Goal: Information Seeking & Learning: Understand process/instructions

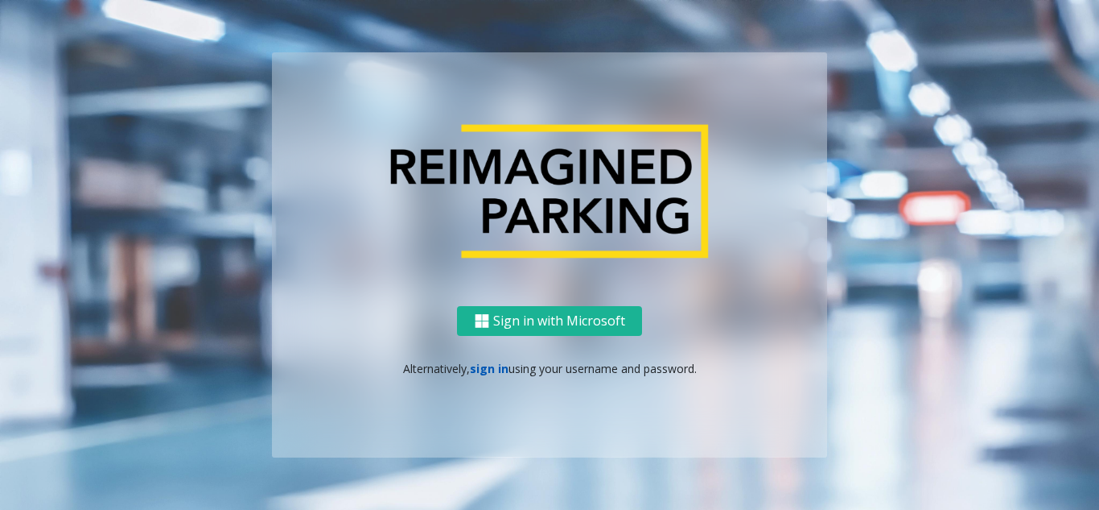
click at [489, 369] on link "sign in" at bounding box center [489, 368] width 39 height 15
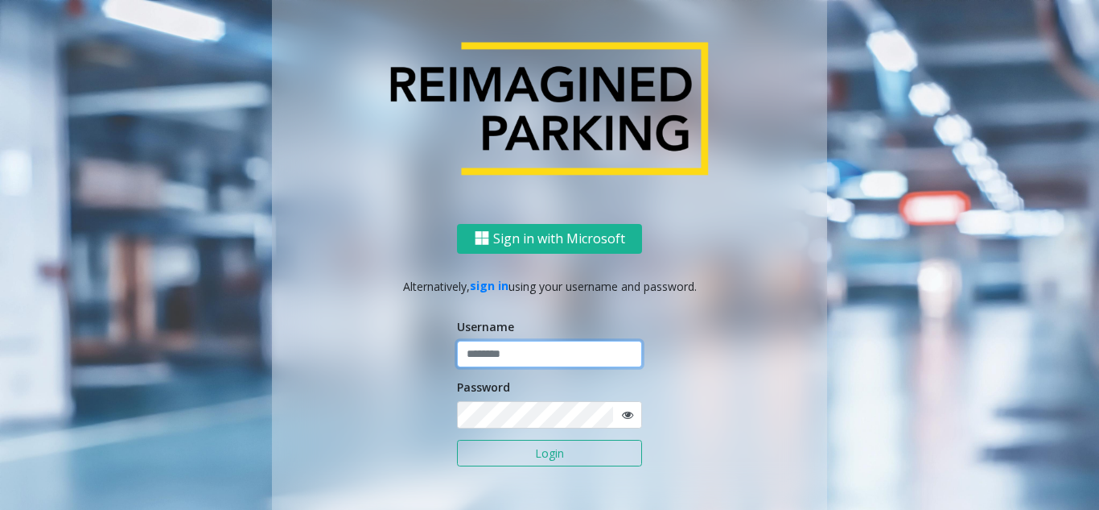
click at [494, 344] on input "text" at bounding box center [549, 353] width 185 height 27
type input "**********"
click at [457, 439] on button "Login" at bounding box center [549, 452] width 185 height 27
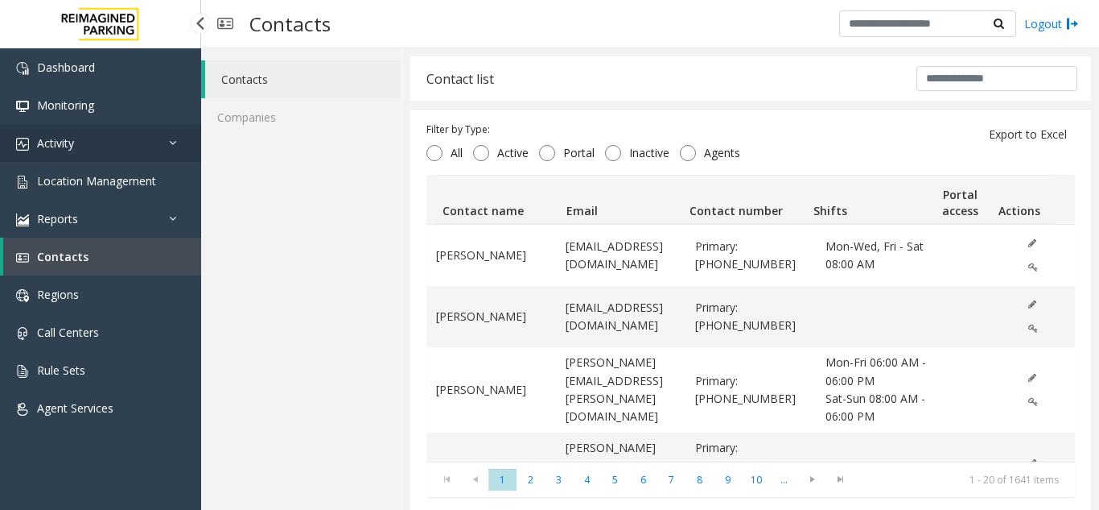
drag, startPoint x: 0, startPoint y: 0, endPoint x: 86, endPoint y: 142, distance: 166.5
click at [86, 142] on link "Activity" at bounding box center [100, 143] width 201 height 38
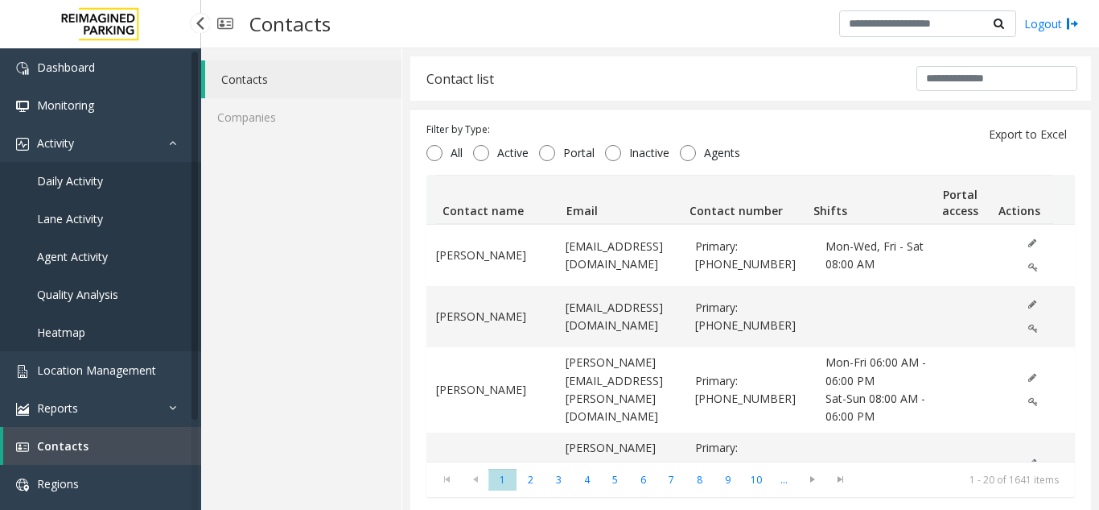
click at [89, 246] on link "Agent Activity" at bounding box center [100, 256] width 201 height 38
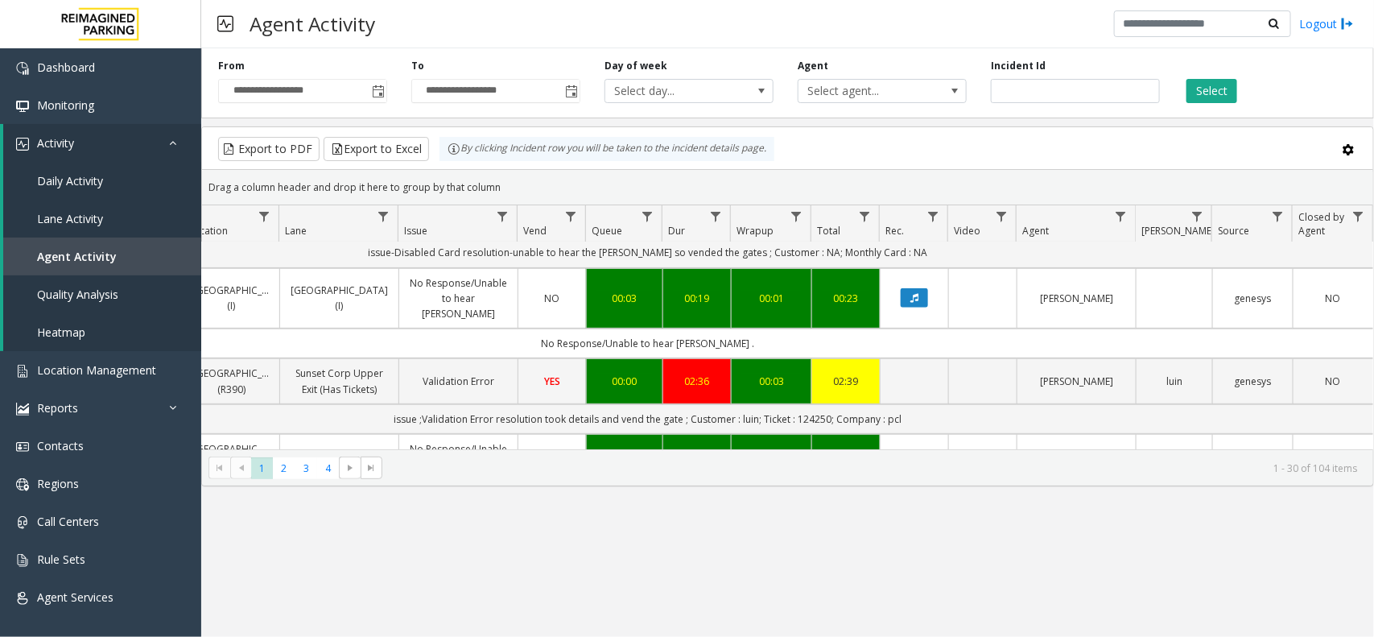
scroll to position [402, 320]
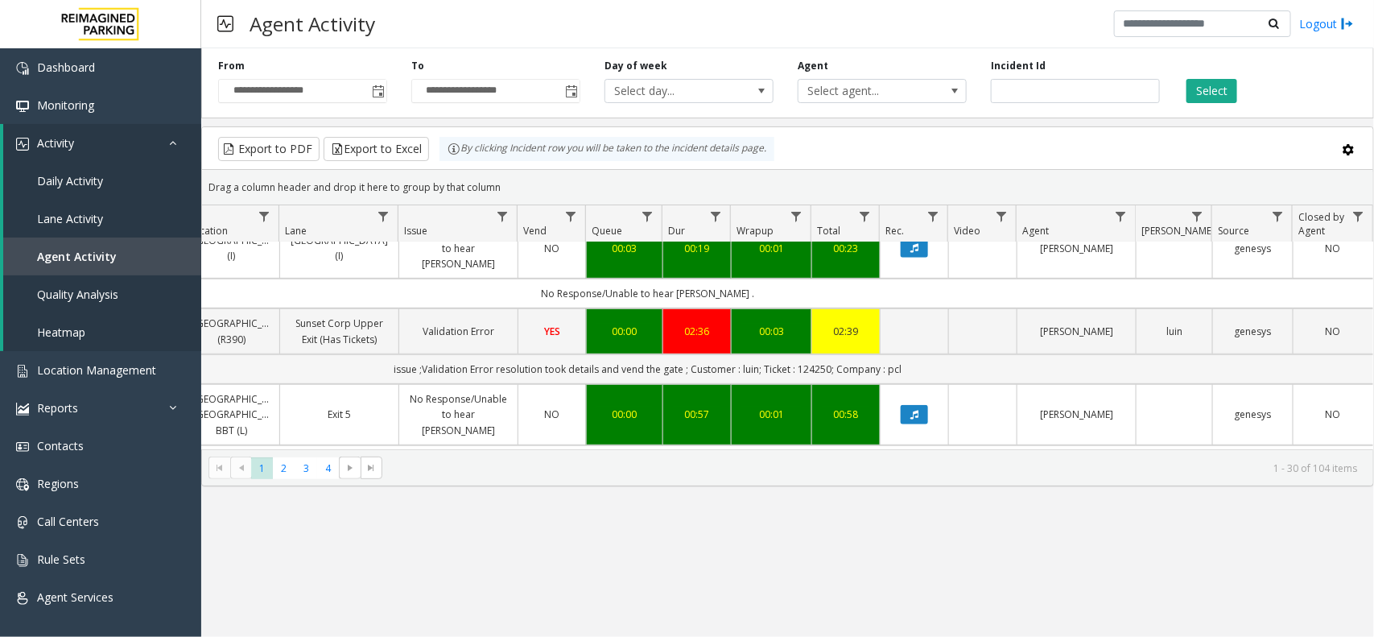
drag, startPoint x: 910, startPoint y: 351, endPoint x: 384, endPoint y: 359, distance: 526.5
click at [384, 359] on td "issue ;Validation Error resolution took details and vend the gate ; Customer : …" at bounding box center [647, 369] width 1451 height 30
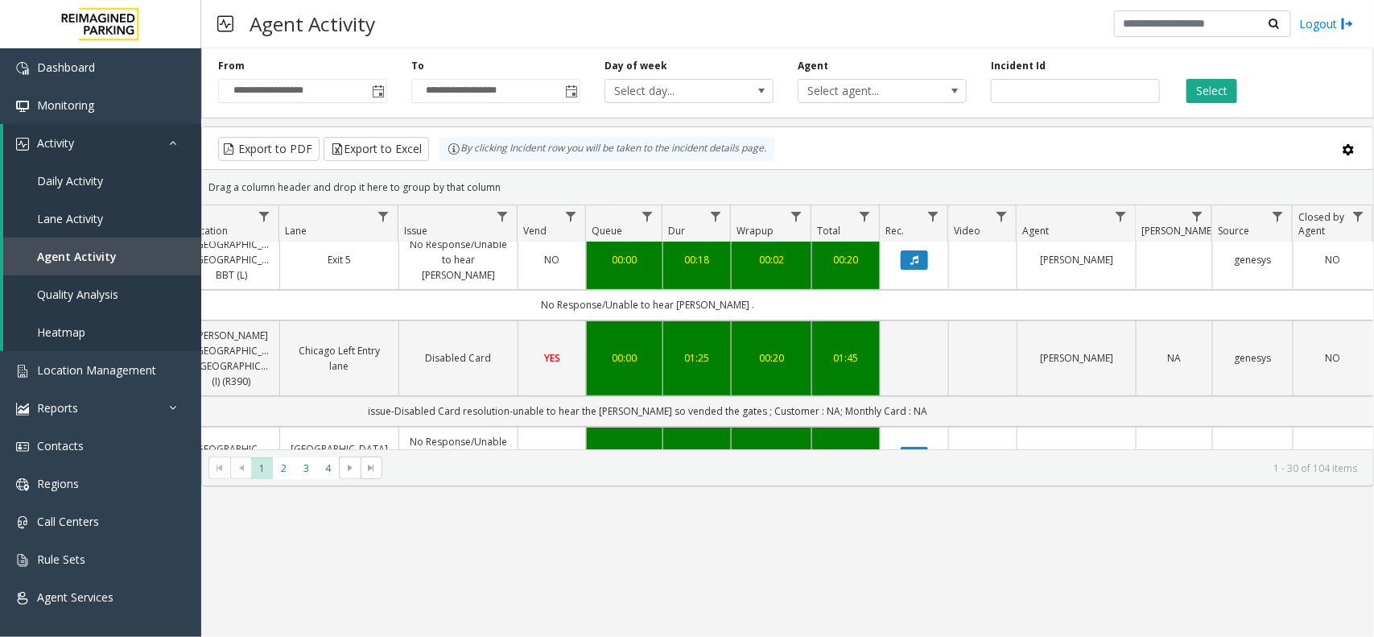
scroll to position [201, 320]
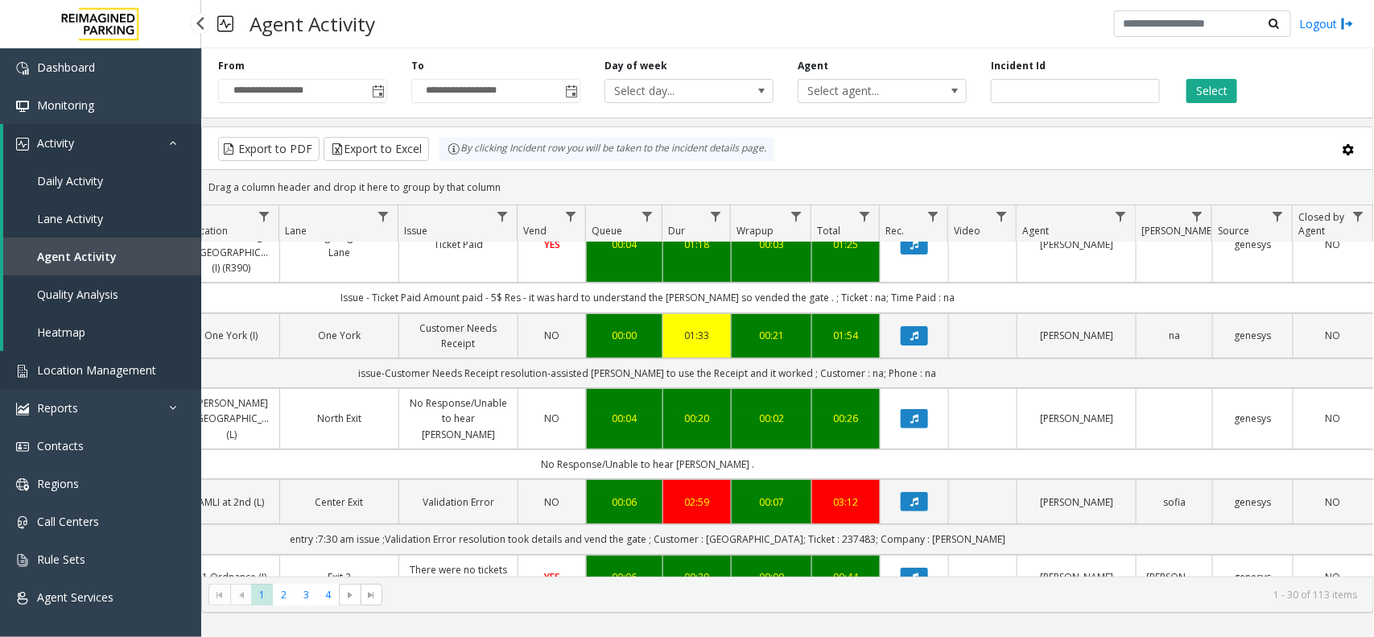
click at [134, 378] on link "Location Management" at bounding box center [100, 370] width 201 height 38
click at [130, 369] on span "Location Management" at bounding box center [96, 369] width 119 height 15
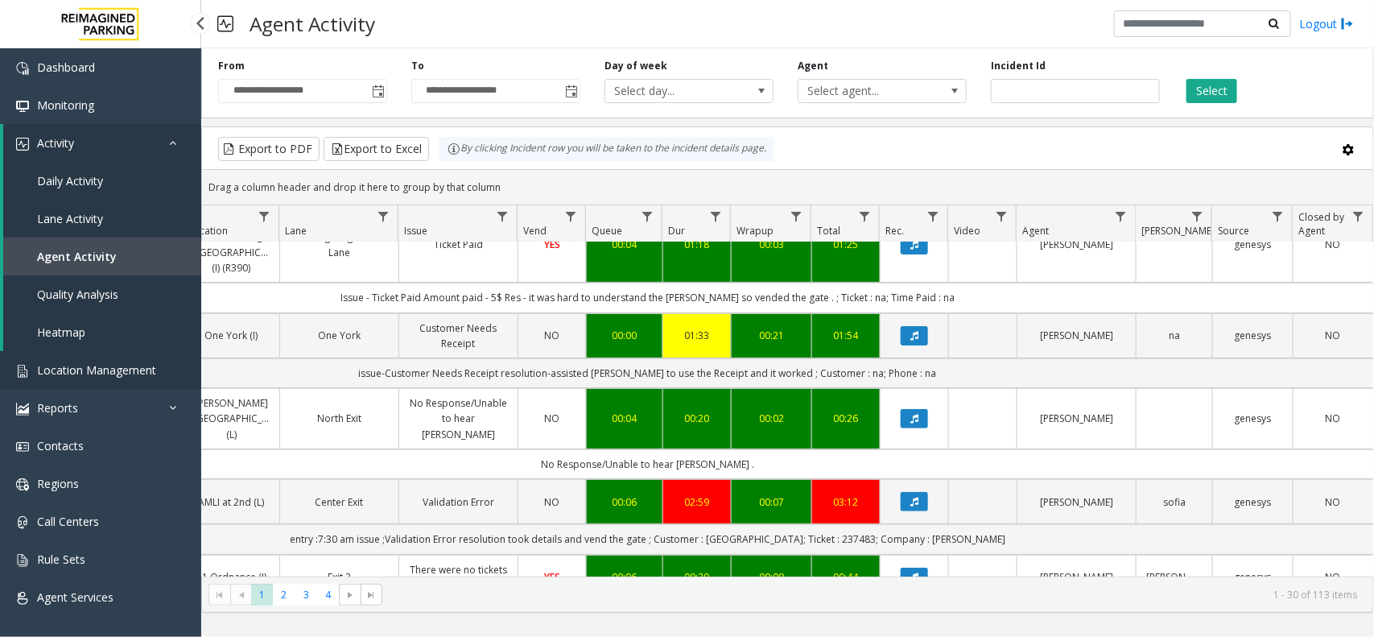
click at [130, 369] on span "Location Management" at bounding box center [96, 369] width 119 height 15
drag, startPoint x: 130, startPoint y: 365, endPoint x: 130, endPoint y: 342, distance: 22.6
click at [130, 348] on ul "Dashboard Monitoring Activity Daily Activity Lane Activity Agent Activity Quali…" at bounding box center [100, 331] width 201 height 567
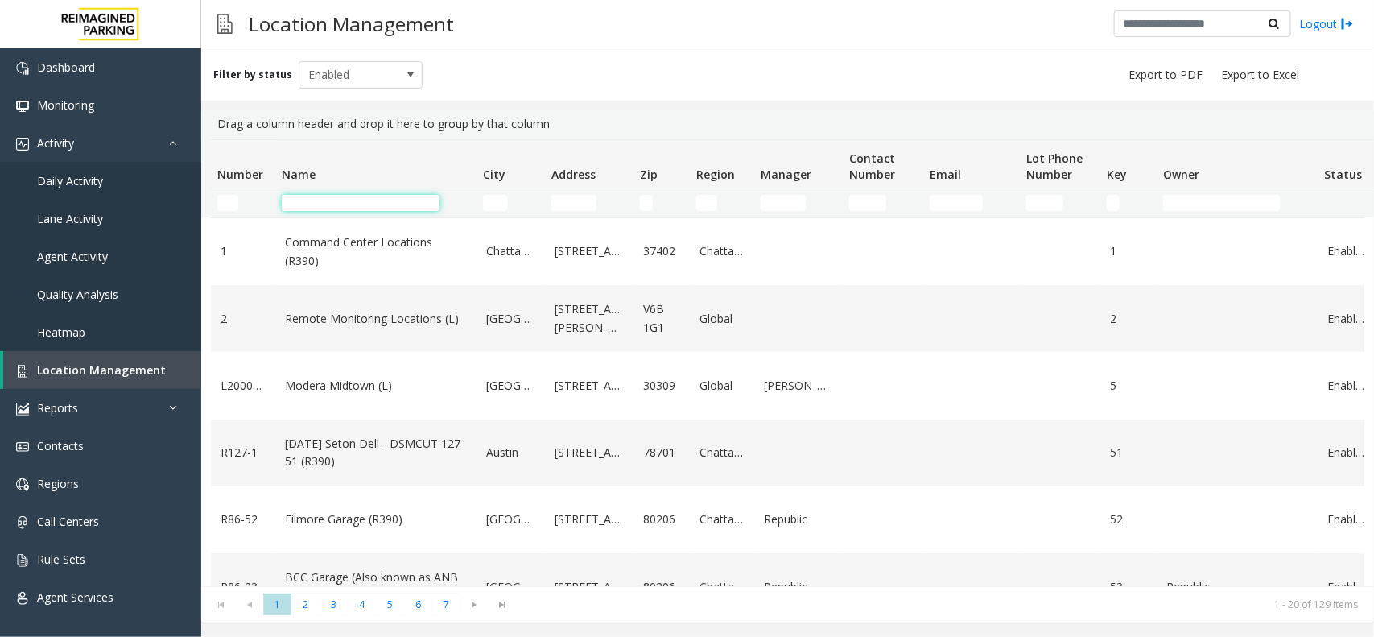
click at [324, 202] on input "Name Filter" at bounding box center [361, 203] width 158 height 16
type input "*"
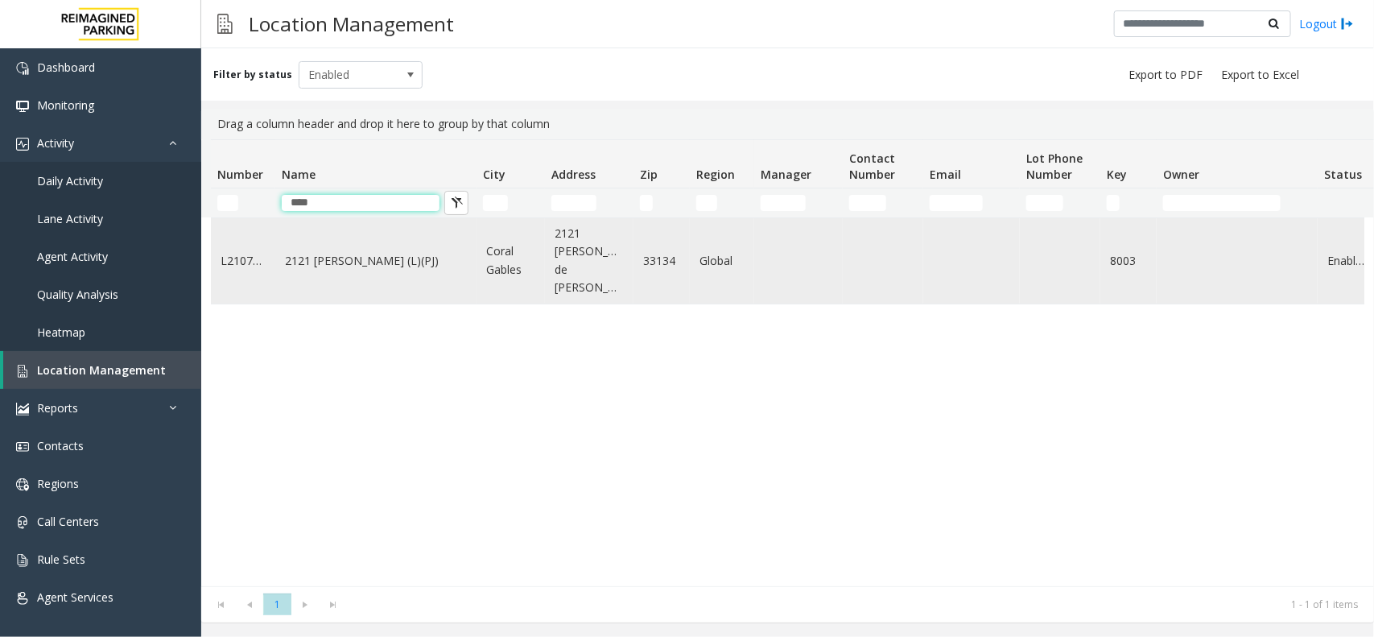
type input "****"
click at [344, 262] on td "2121 [PERSON_NAME] (L)(PJ)" at bounding box center [375, 260] width 201 height 85
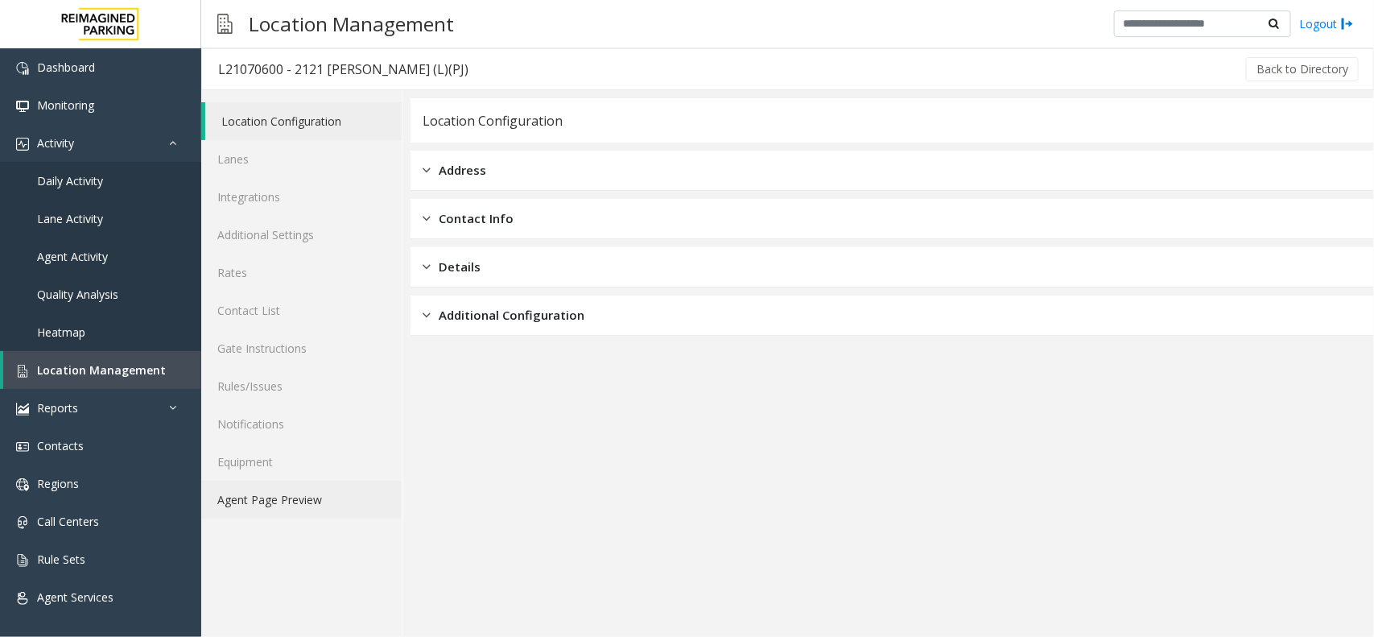
click at [296, 497] on link "Agent Page Preview" at bounding box center [301, 500] width 200 height 38
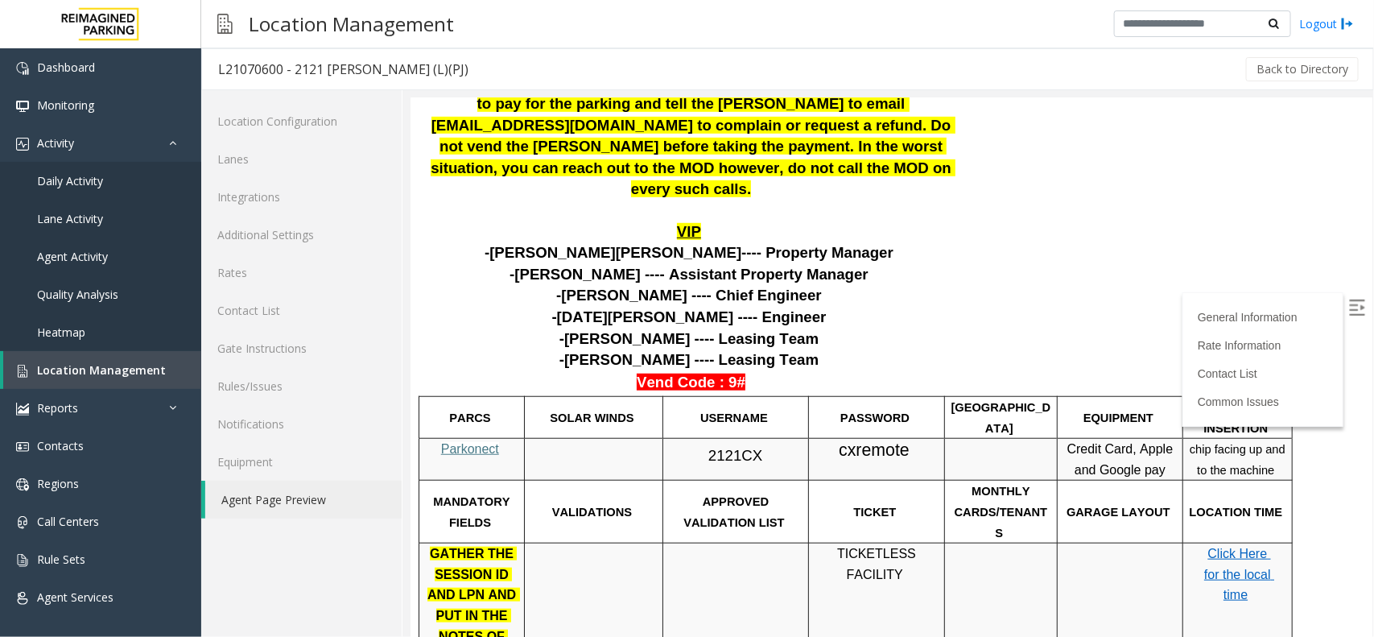
scroll to position [503, 0]
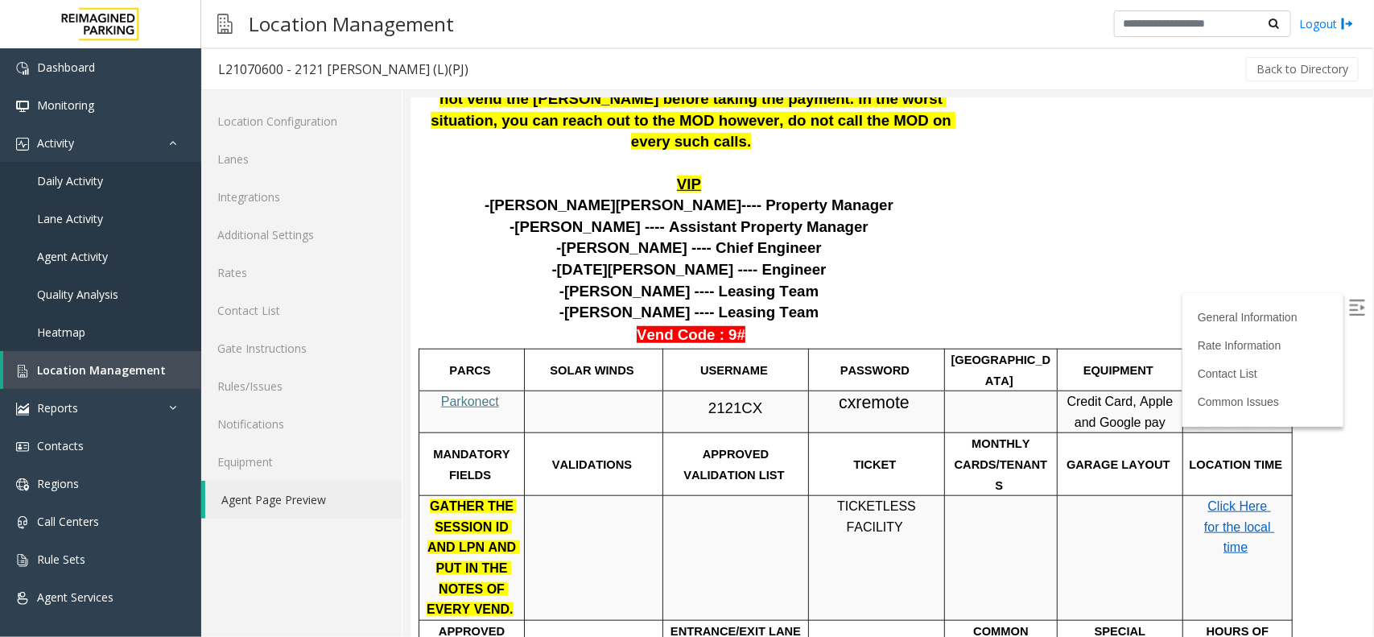
click at [479, 394] on span "Parkonect" at bounding box center [469, 401] width 58 height 14
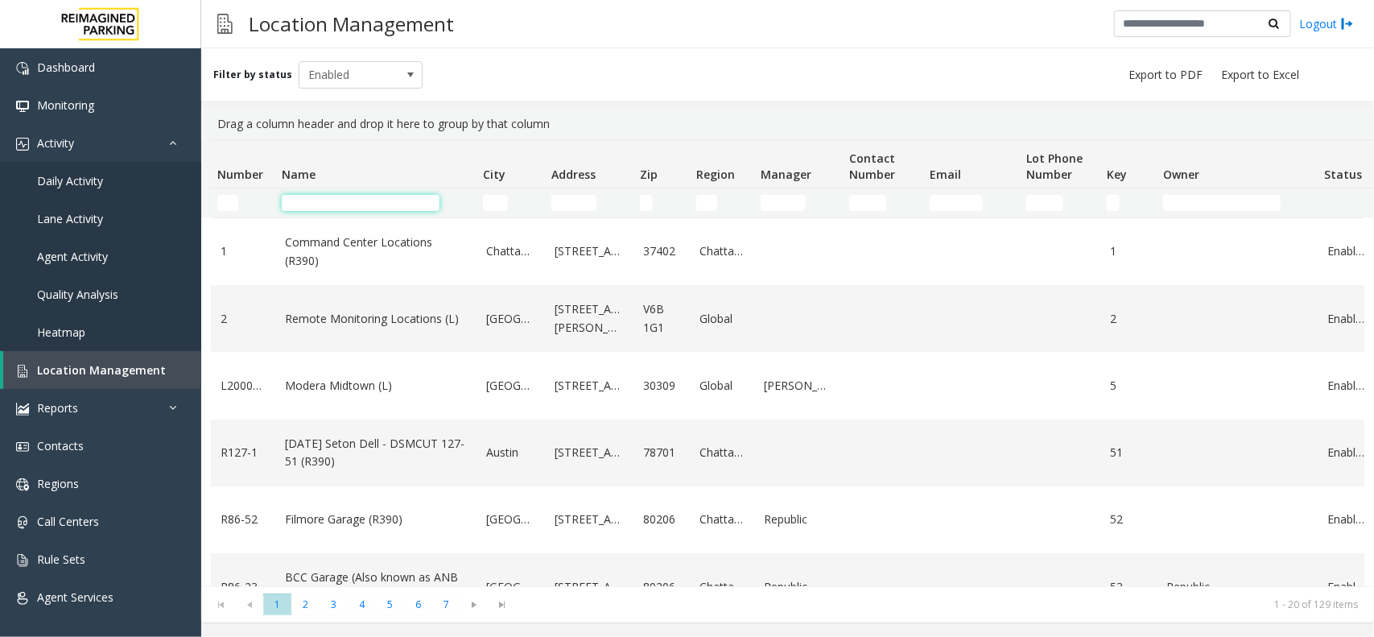
click at [357, 197] on input "Name Filter" at bounding box center [361, 203] width 158 height 16
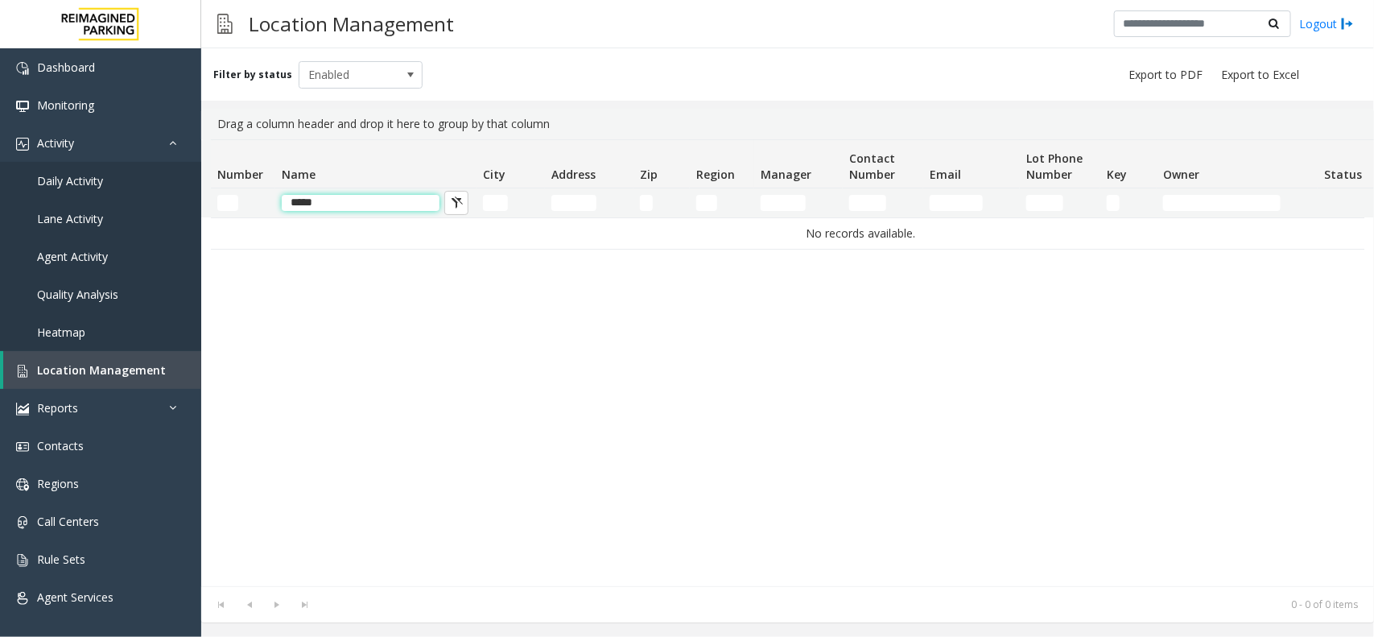
drag, startPoint x: 357, startPoint y: 197, endPoint x: 287, endPoint y: 197, distance: 69.2
click at [287, 197] on input "*****" at bounding box center [361, 203] width 158 height 16
type input "*****"
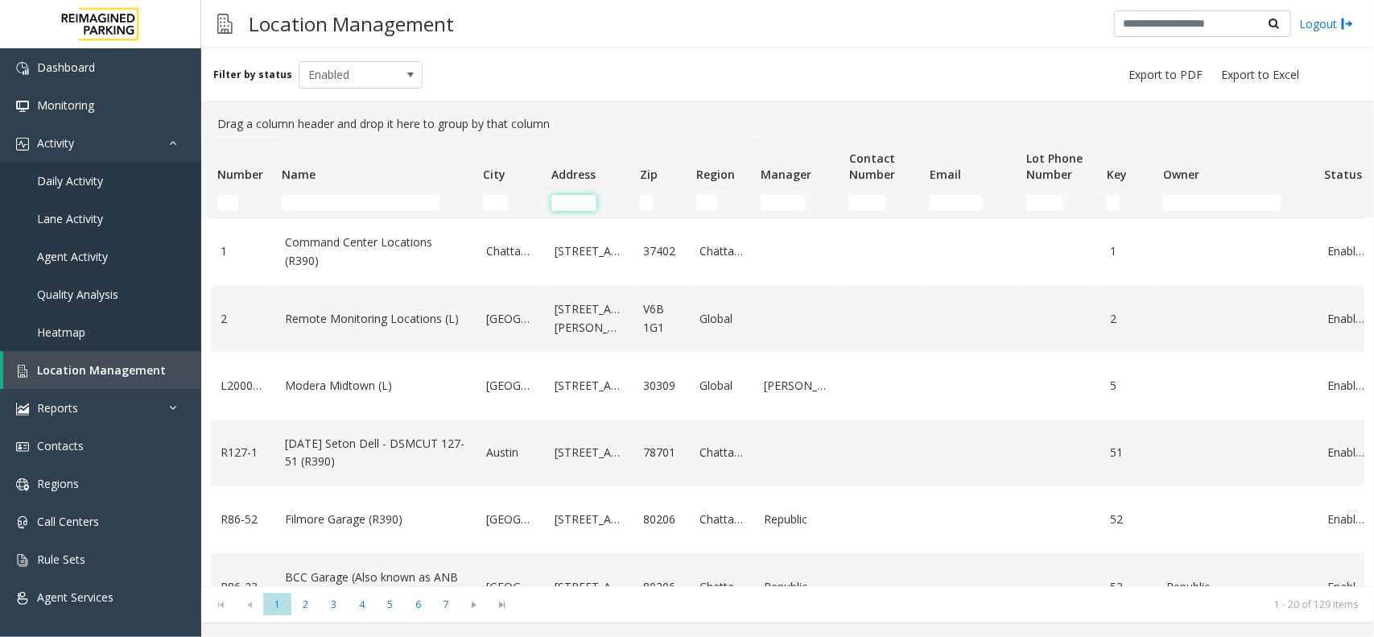
click at [573, 200] on input "Address Filter" at bounding box center [573, 203] width 45 height 16
paste input "*****"
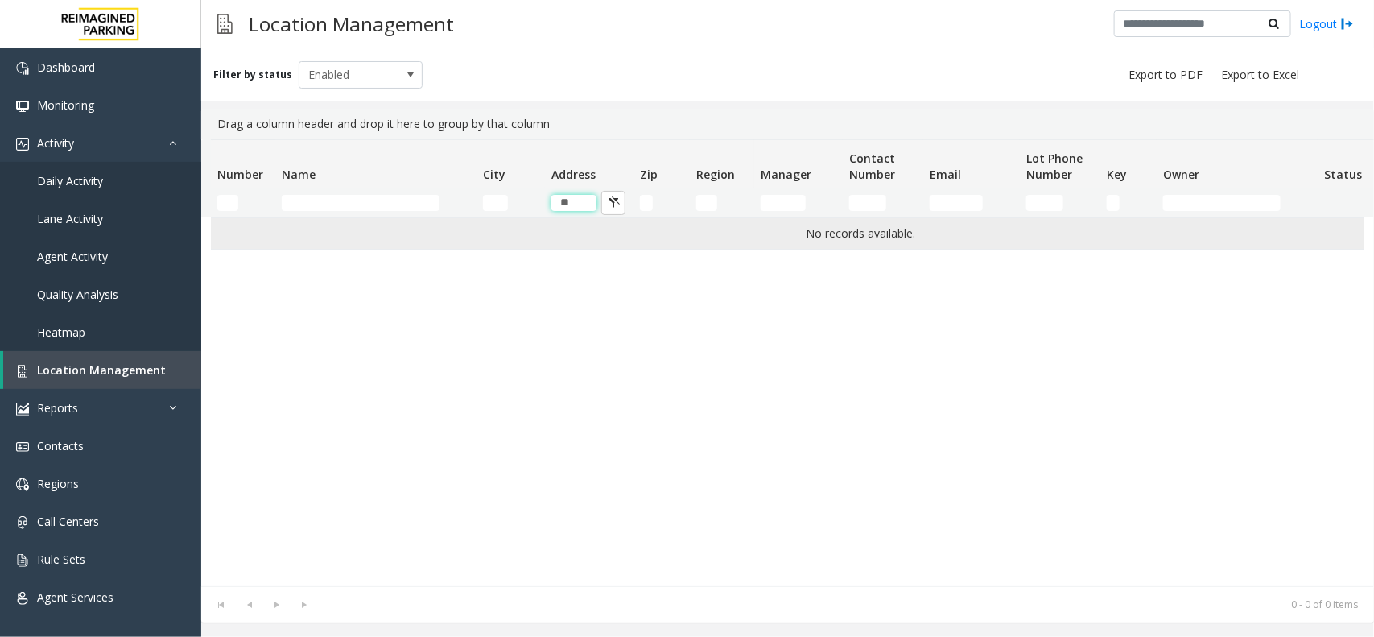
type input "*"
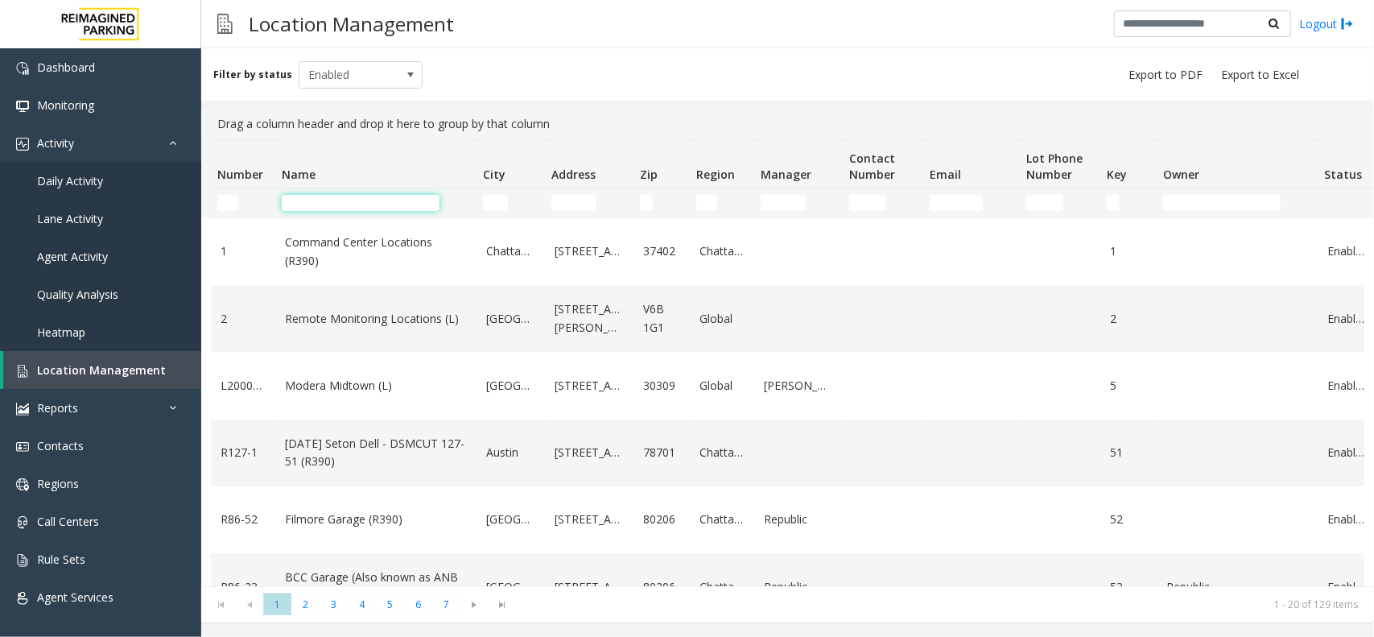
click at [327, 197] on input "Name Filter" at bounding box center [361, 203] width 158 height 16
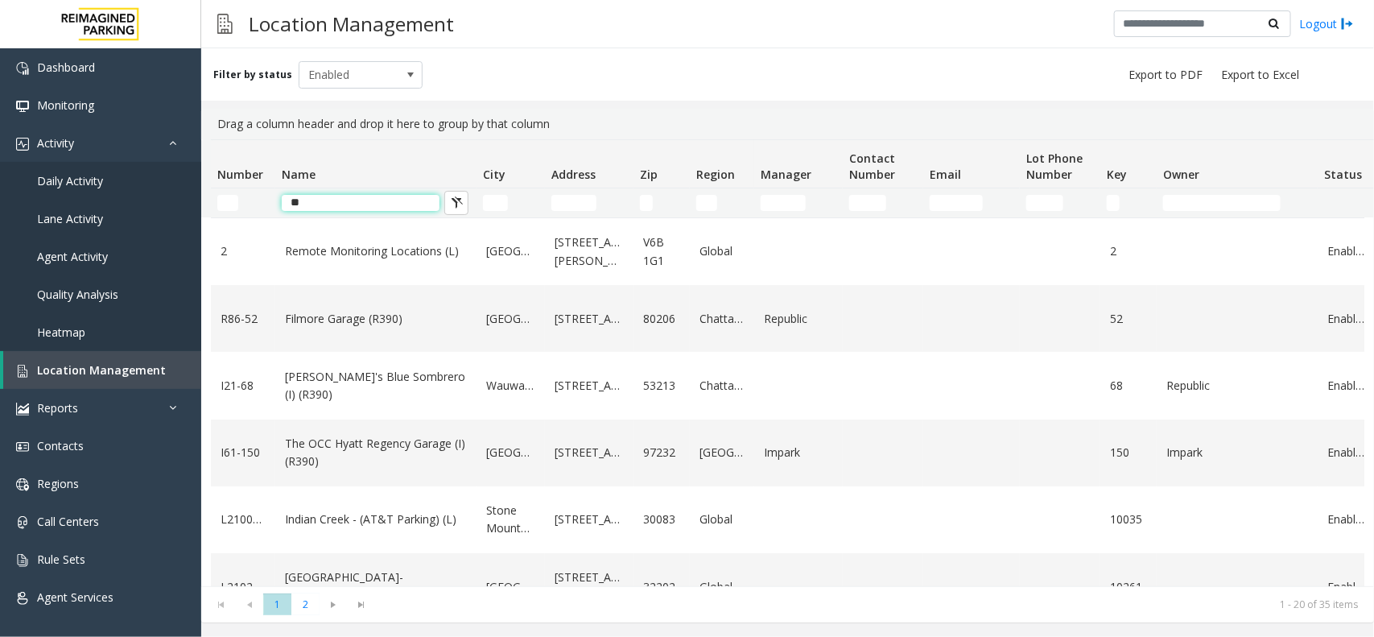
type input "*"
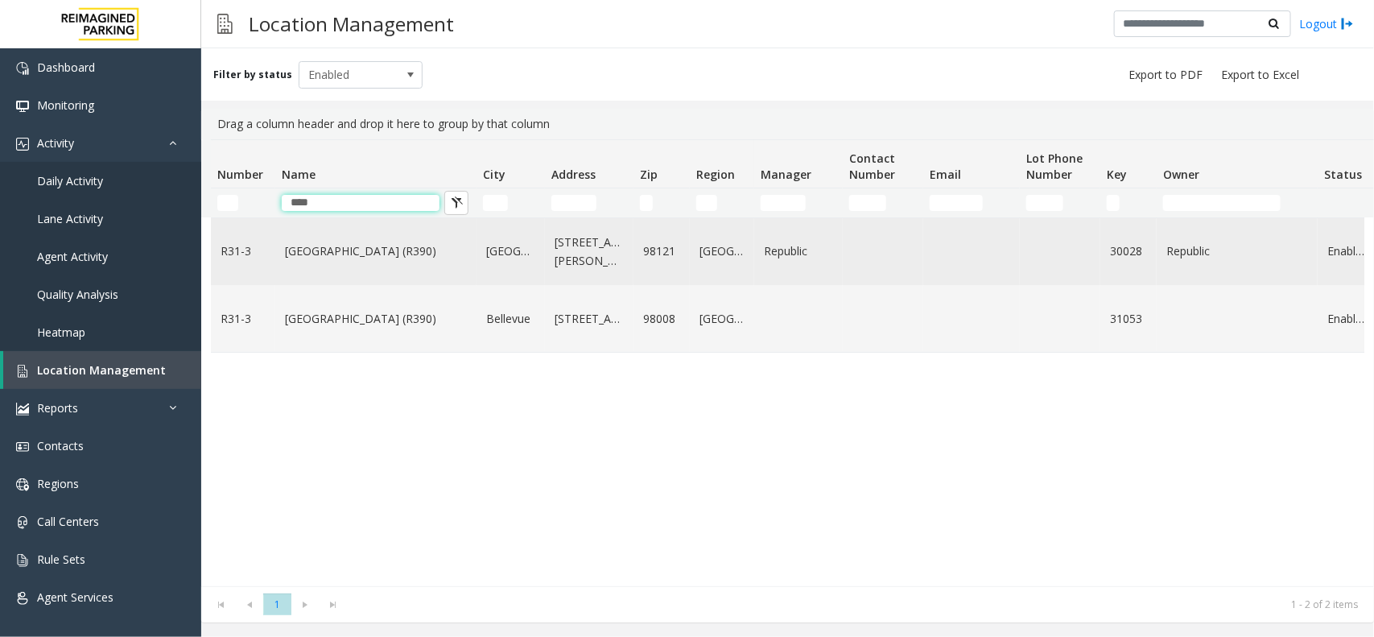
type input "****"
drag, startPoint x: 745, startPoint y: 259, endPoint x: 866, endPoint y: 262, distance: 121.6
click at [866, 262] on tr "R31-[GEOGRAPHIC_DATA] [STREET_ADDRESS][PERSON_NAME] Enabled [DATE] 11:24:37 PM" at bounding box center [861, 251] width 1300 height 67
click at [314, 252] on link "[GEOGRAPHIC_DATA] (R390)" at bounding box center [376, 251] width 182 height 18
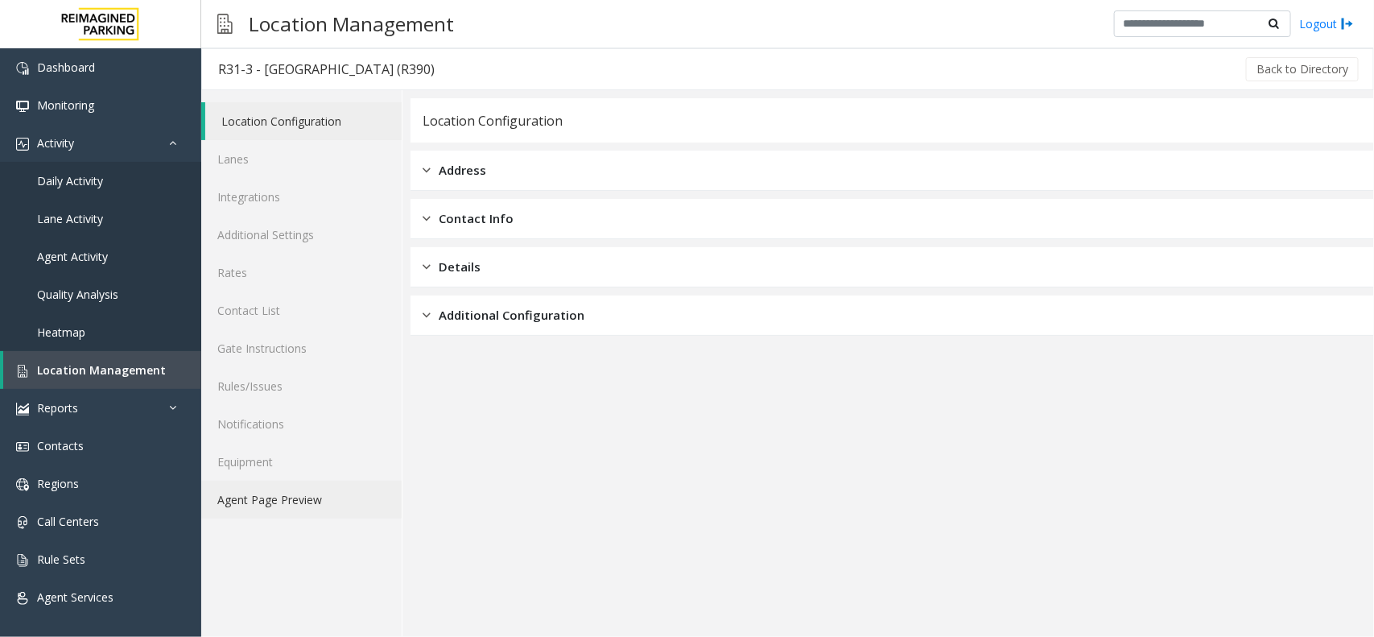
click at [299, 497] on link "Agent Page Preview" at bounding box center [301, 500] width 200 height 38
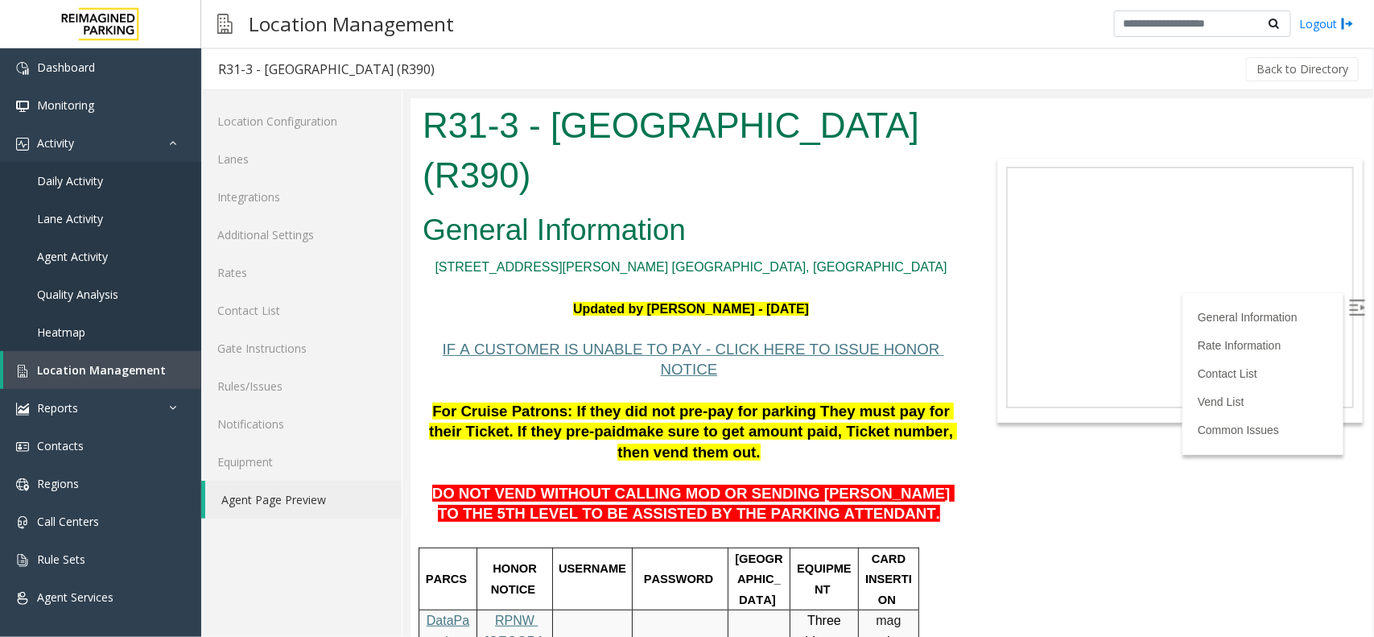
click at [1348, 308] on img at bounding box center [1356, 307] width 16 height 16
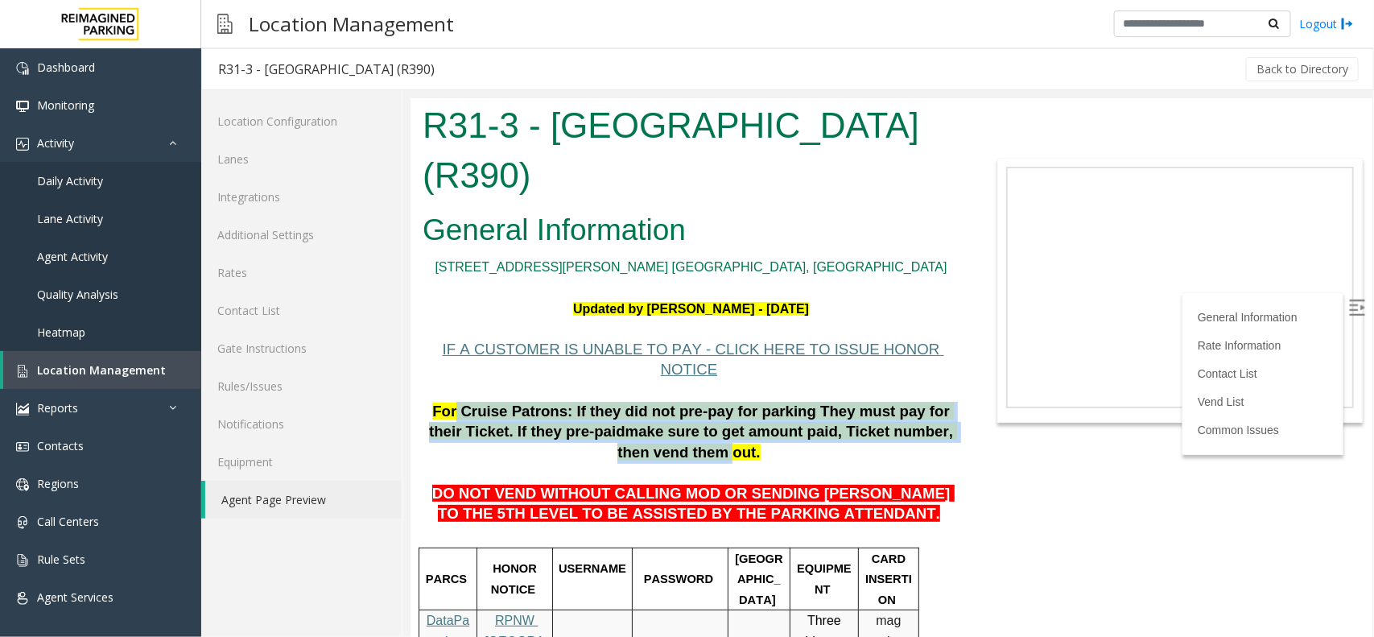
drag, startPoint x: 454, startPoint y: 391, endPoint x: 910, endPoint y: 406, distance: 455.8
click at [910, 406] on span "For Cruise Patrons: If they did not pre-pay for parking They must pay for their…" at bounding box center [692, 431] width 528 height 58
click at [907, 422] on span "make sure to get amount paid, Ticket number, then vend them out." at bounding box center [787, 441] width 340 height 38
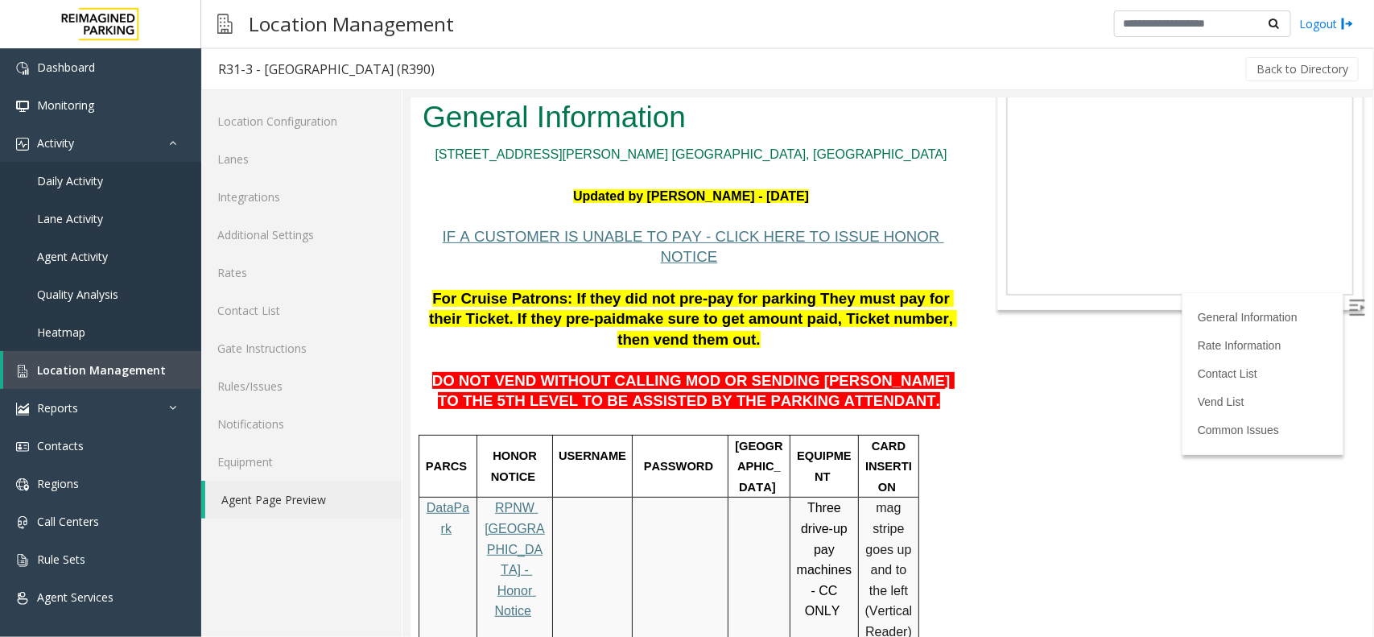
scroll to position [201, 0]
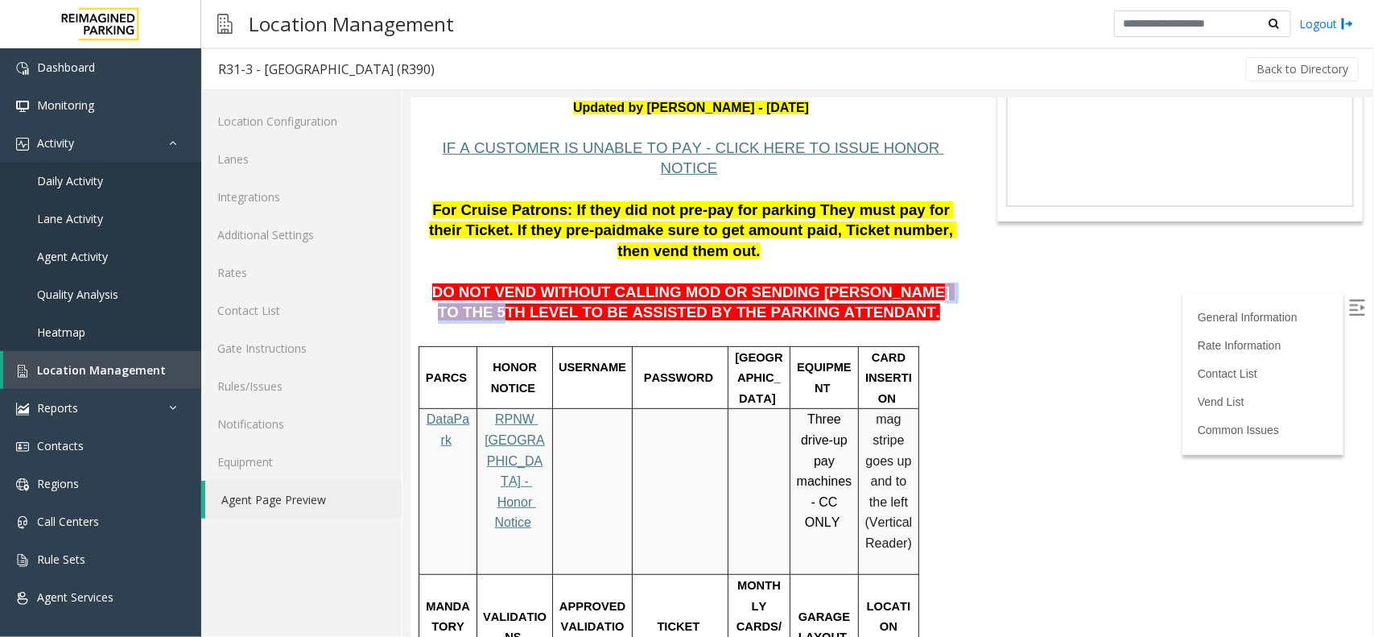
drag, startPoint x: 852, startPoint y: 257, endPoint x: 915, endPoint y: 257, distance: 62.8
click at [915, 283] on span "DO NOT VEND WITHOUT CALLING MOD OR SENDING [PERSON_NAME] TO THE 5TH LEVEL TO BE…" at bounding box center [692, 302] width 522 height 38
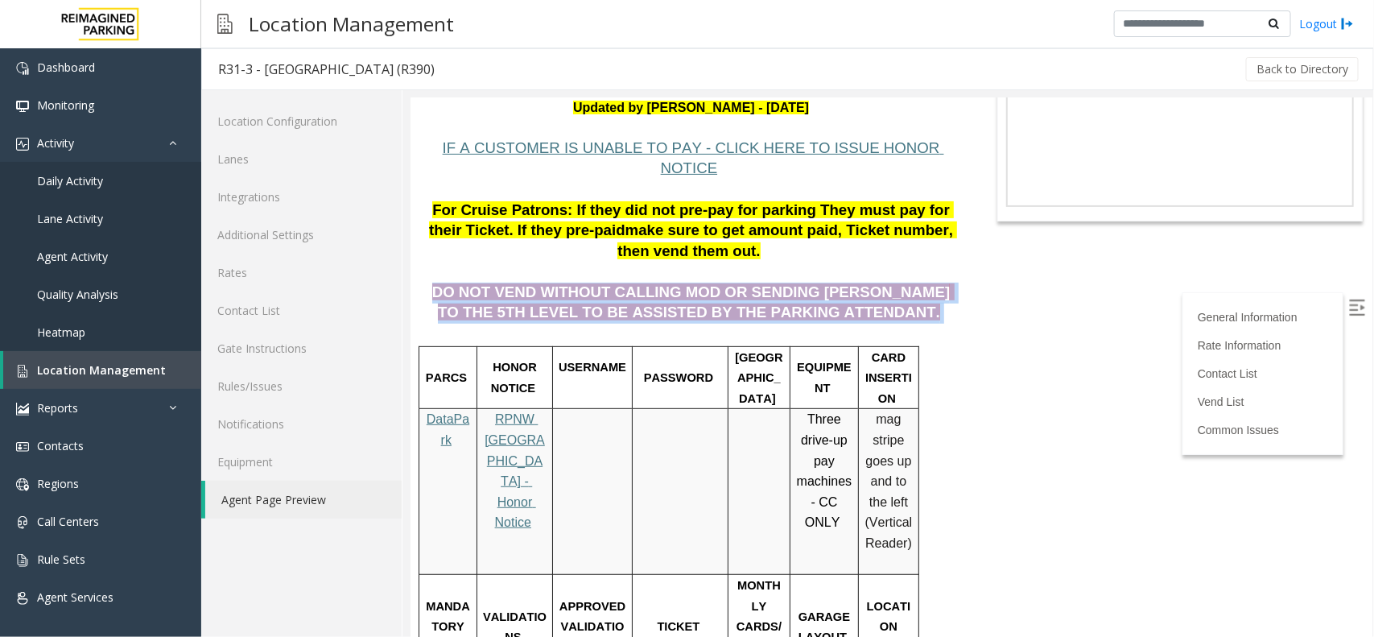
click at [915, 283] on span "DO NOT VEND WITHOUT CALLING MOD OR SENDING [PERSON_NAME] TO THE 5TH LEVEL TO BE…" at bounding box center [692, 302] width 522 height 38
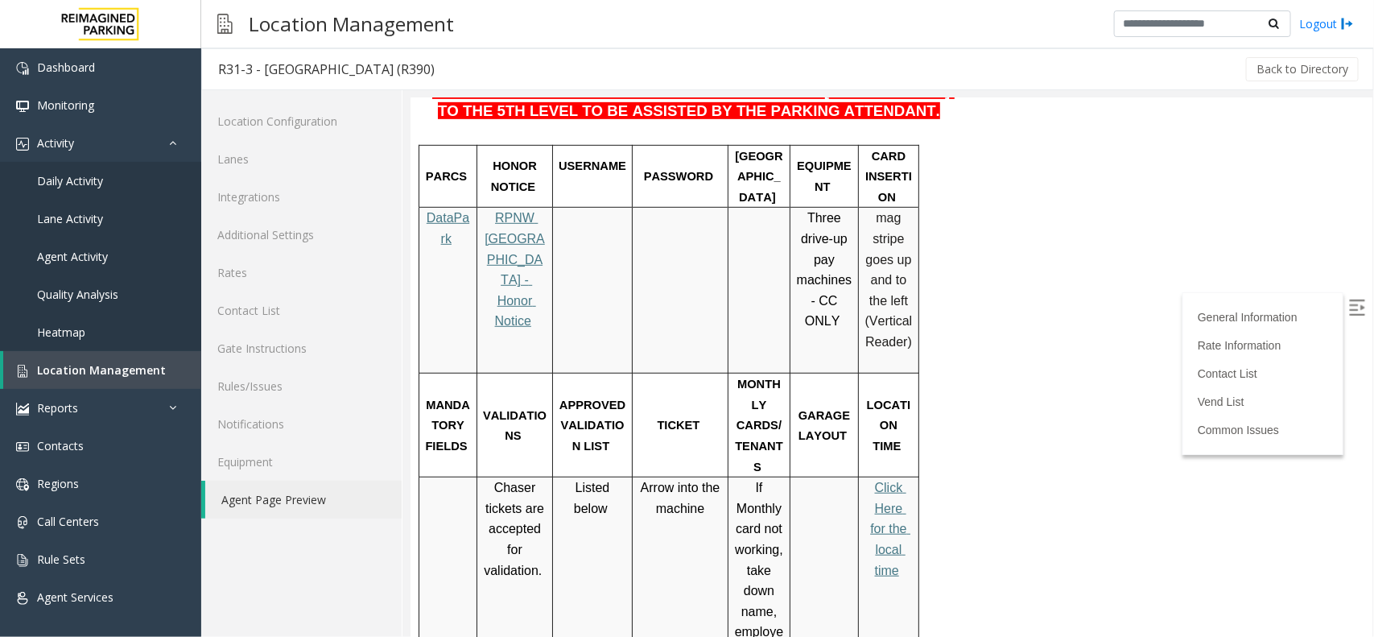
scroll to position [0, 0]
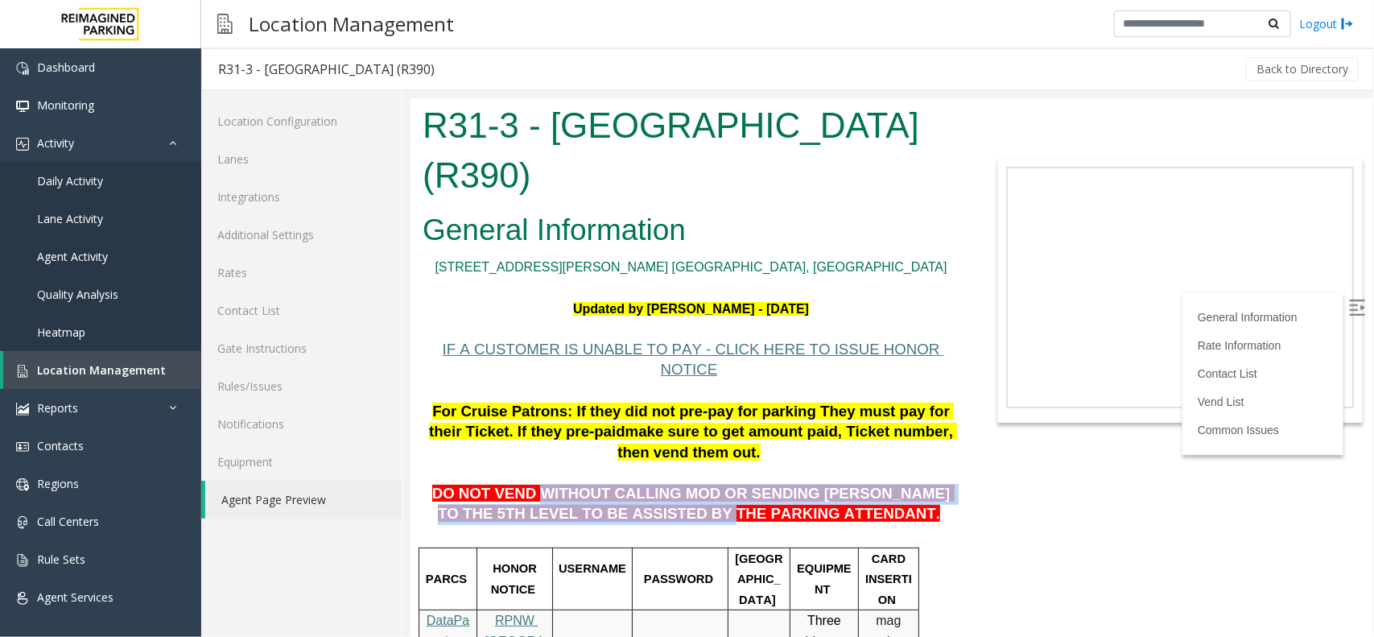
drag, startPoint x: 520, startPoint y: 460, endPoint x: 703, endPoint y: 468, distance: 183.7
click at [703, 484] on span "DO NOT VEND WITHOUT CALLING MOD OR SENDING [PERSON_NAME] TO THE 5TH LEVEL TO BE…" at bounding box center [692, 503] width 522 height 38
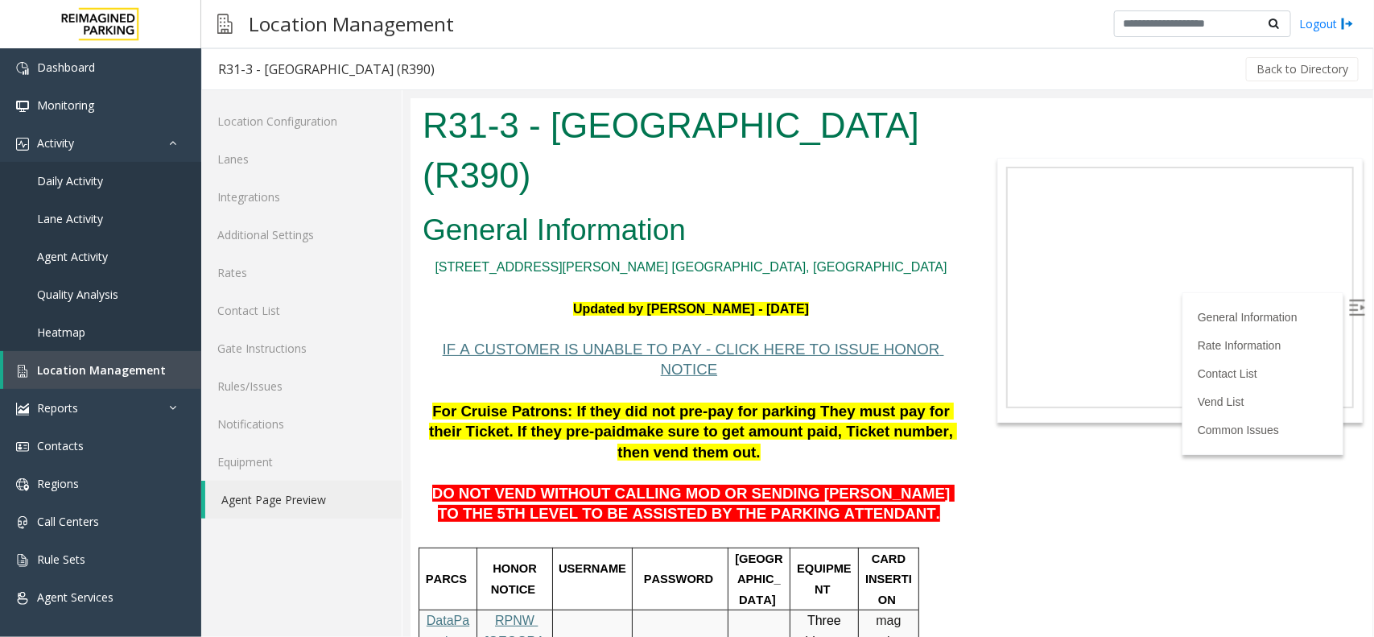
click at [703, 484] on span "DO NOT VEND WITHOUT CALLING MOD OR SENDING [PERSON_NAME] TO THE 5TH LEVEL TO BE…" at bounding box center [692, 503] width 522 height 38
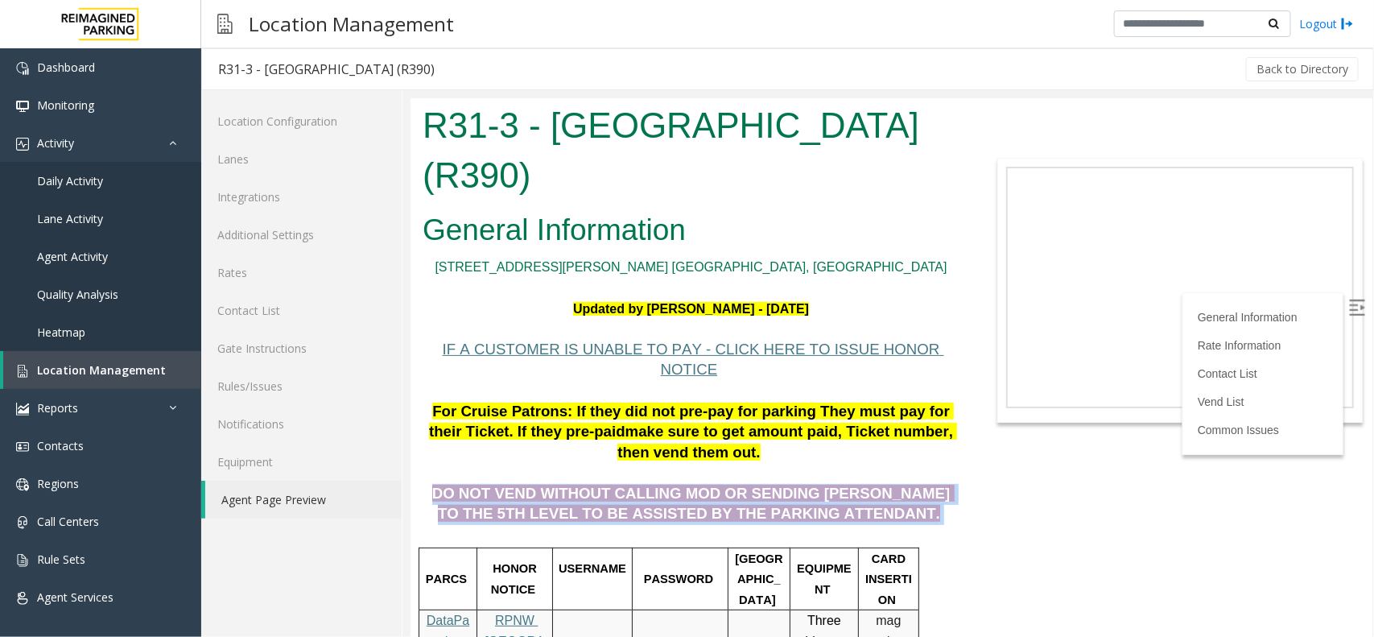
click at [703, 484] on span "DO NOT VEND WITHOUT CALLING MOD OR SENDING [PERSON_NAME] TO THE 5TH LEVEL TO BE…" at bounding box center [692, 503] width 522 height 38
click at [710, 464] on p "DO NOT VEND WITHOUT CALLING MOD OR SENDING [PERSON_NAME] TO THE 5TH LEVEL TO BE…" at bounding box center [690, 493] width 537 height 62
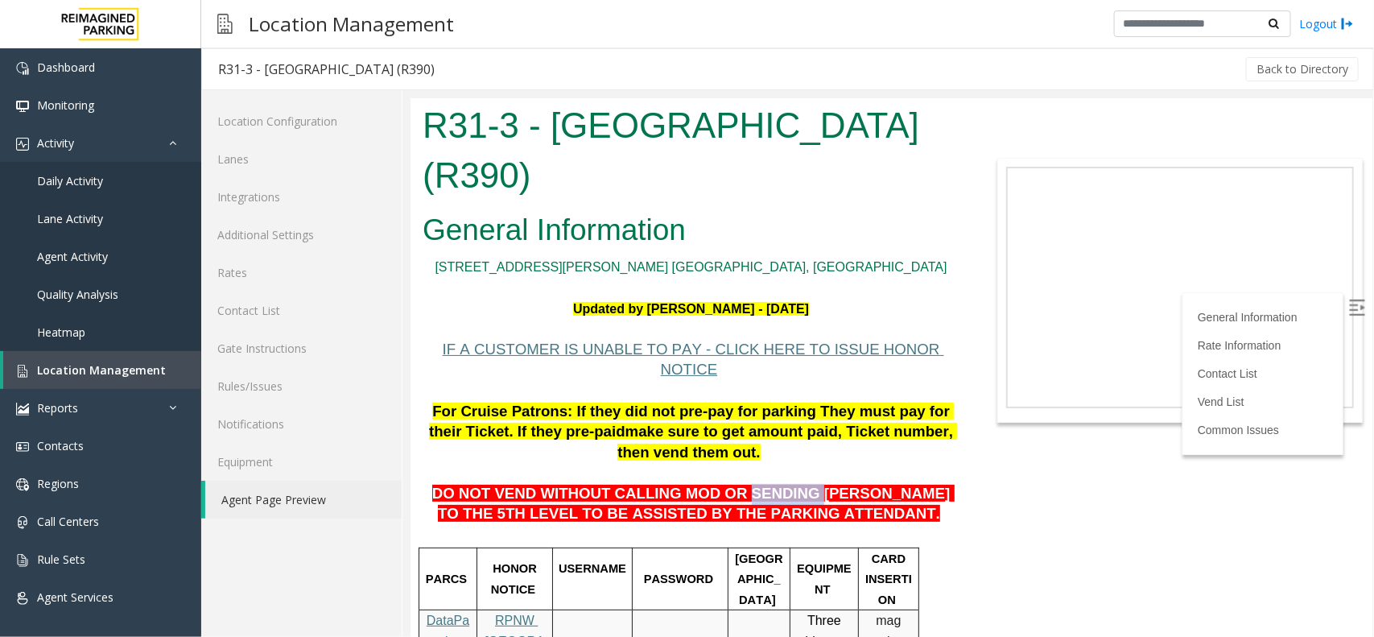
click at [710, 464] on p "DO NOT VEND WITHOUT CALLING MOD OR SENDING [PERSON_NAME] TO THE 5TH LEVEL TO BE…" at bounding box center [690, 493] width 537 height 62
click at [702, 151] on h1 "R31-3 - [GEOGRAPHIC_DATA] (R390)" at bounding box center [690, 149] width 537 height 99
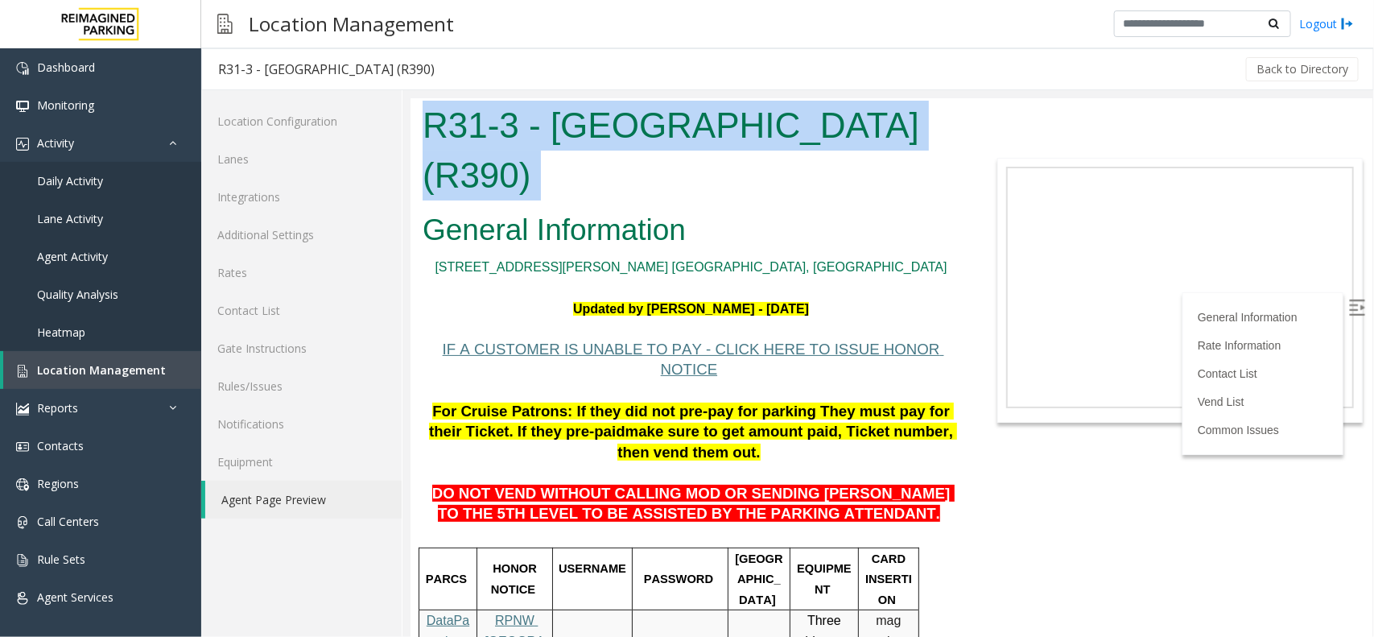
click at [702, 151] on h1 "R31-3 - [GEOGRAPHIC_DATA] (R390)" at bounding box center [690, 149] width 537 height 99
click at [708, 124] on h1 "R31-3 - [GEOGRAPHIC_DATA] (R390)" at bounding box center [690, 149] width 537 height 99
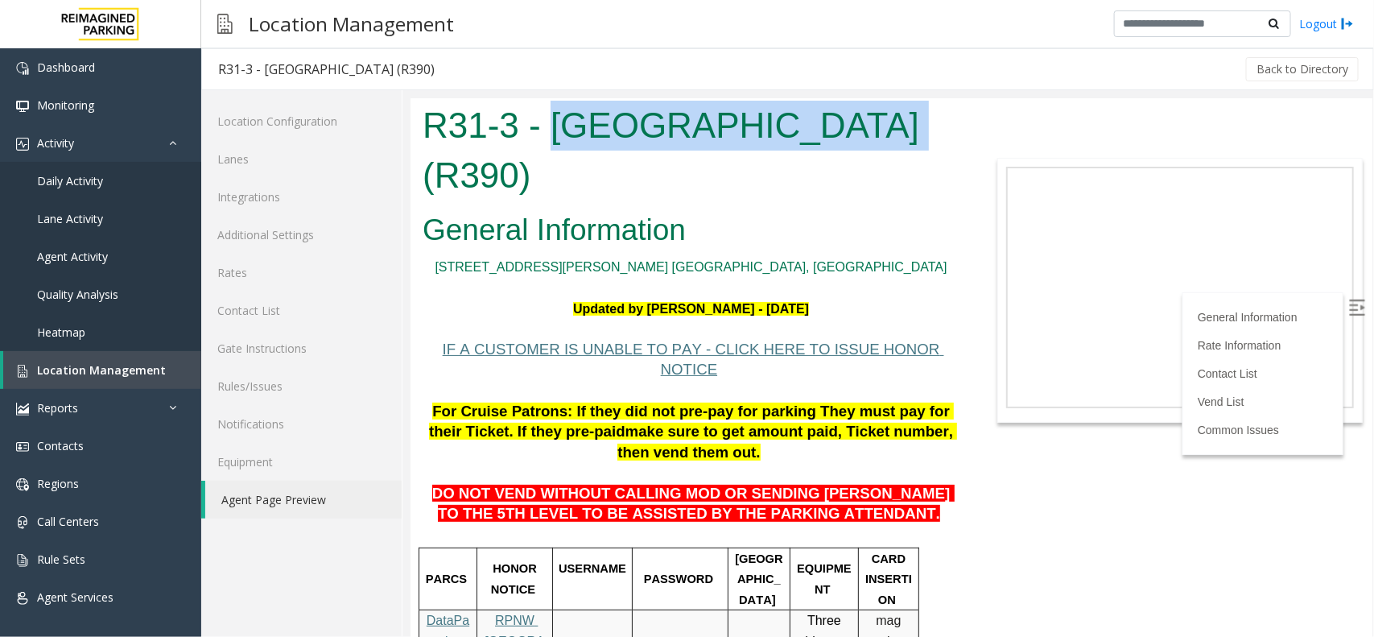
drag, startPoint x: 559, startPoint y: 118, endPoint x: 835, endPoint y: 138, distance: 276.9
click at [842, 136] on h1 "R31-3 - [GEOGRAPHIC_DATA] (R390)" at bounding box center [690, 149] width 537 height 99
copy h1 "[GEOGRAPHIC_DATA]"
